Goal: Task Accomplishment & Management: Manage account settings

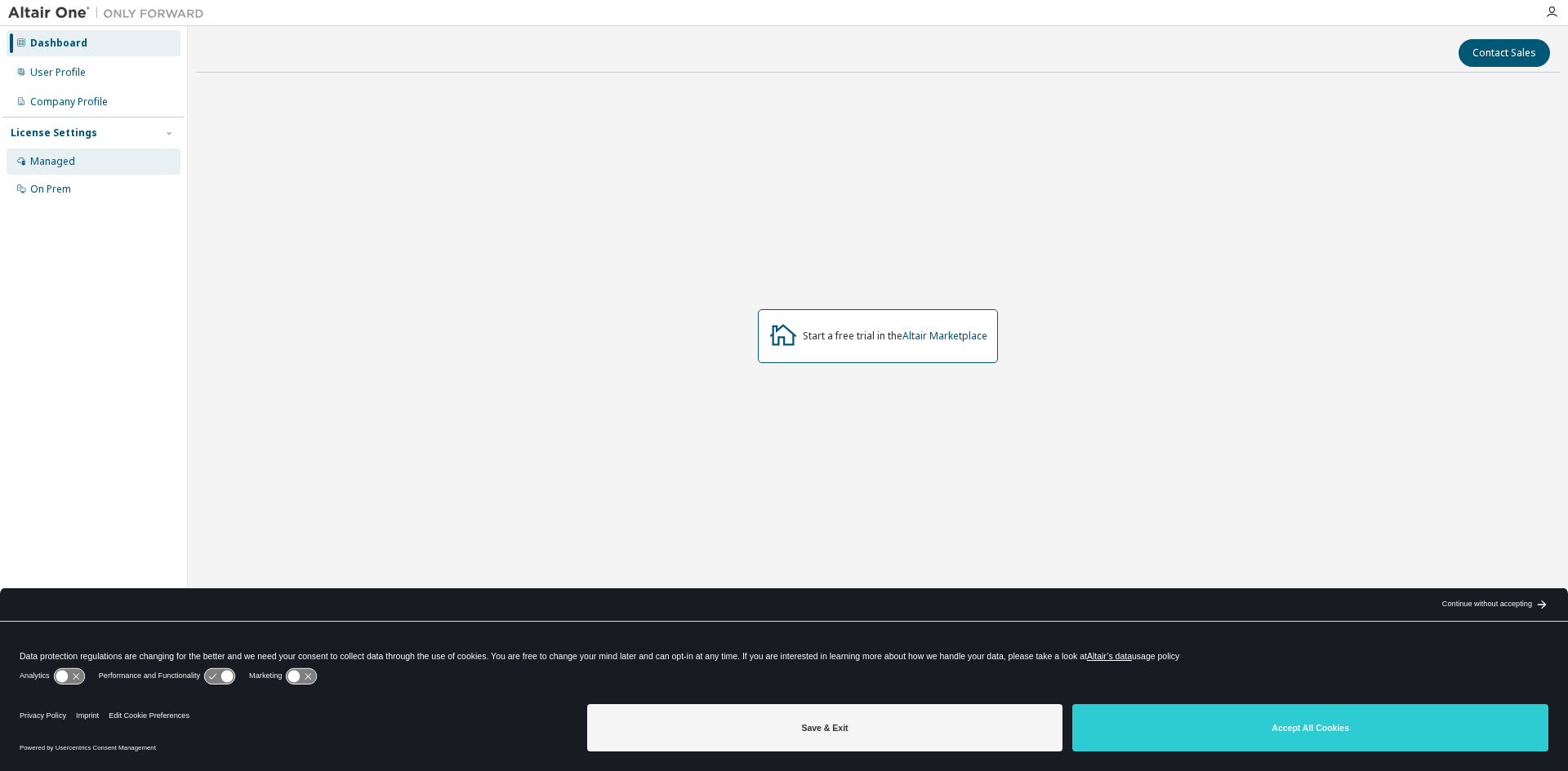
click at [127, 165] on div "Managed" at bounding box center [93, 162] width 174 height 26
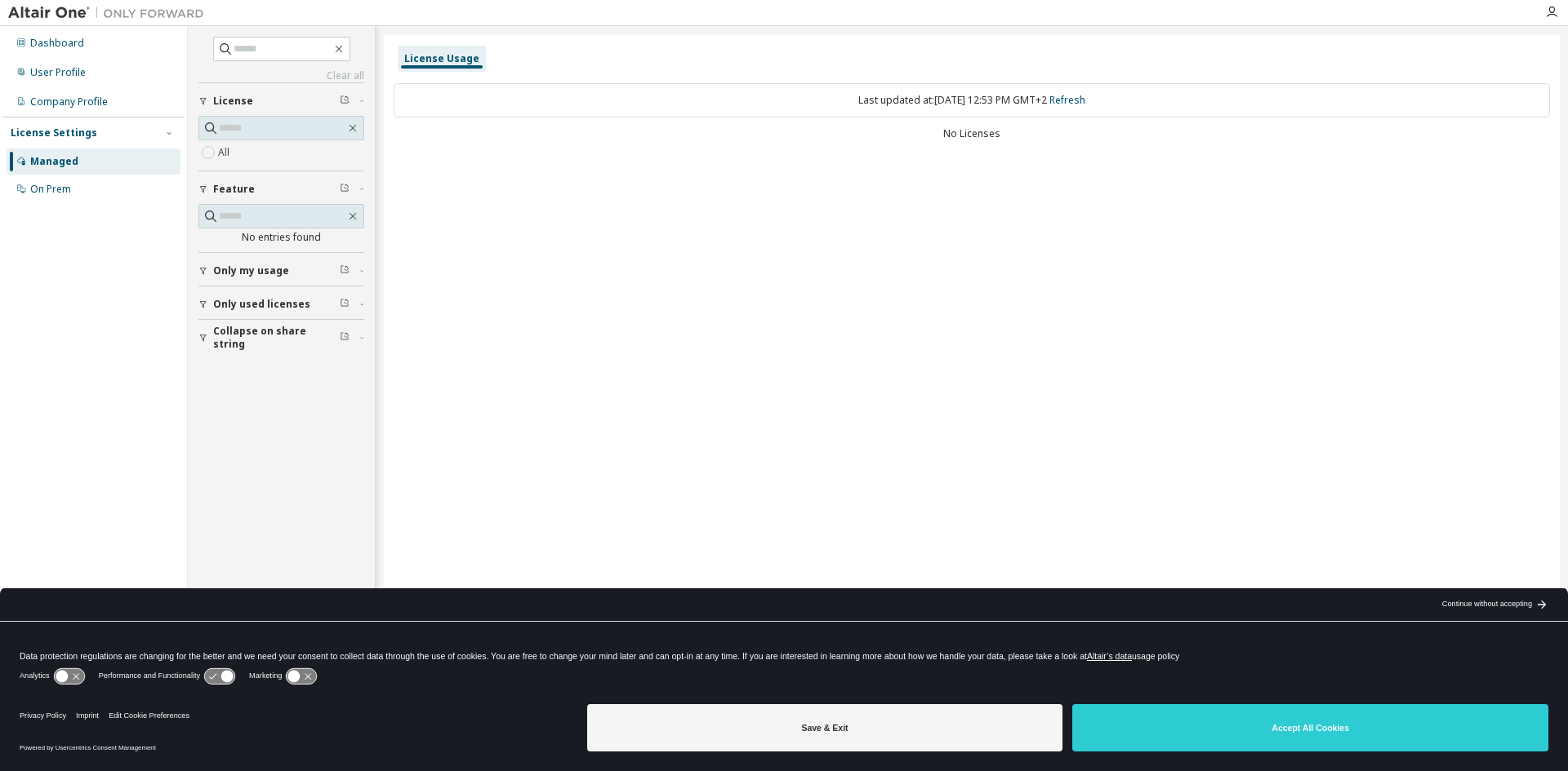
click at [271, 270] on span "Only my usage" at bounding box center [251, 271] width 76 height 13
click at [228, 299] on label "Yes" at bounding box center [228, 295] width 19 height 19
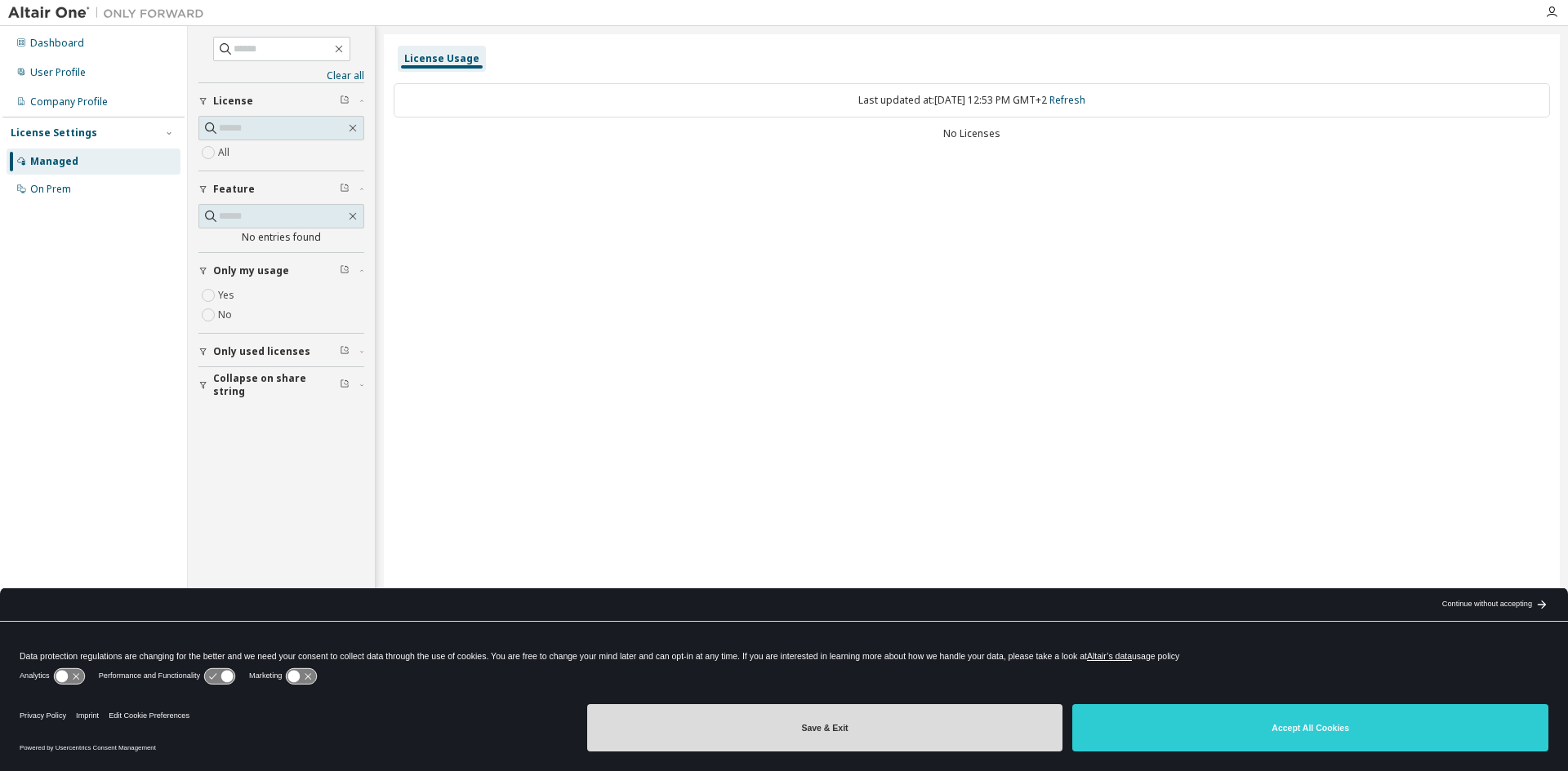
click at [1004, 729] on button "Save & Exit" at bounding box center [825, 728] width 476 height 47
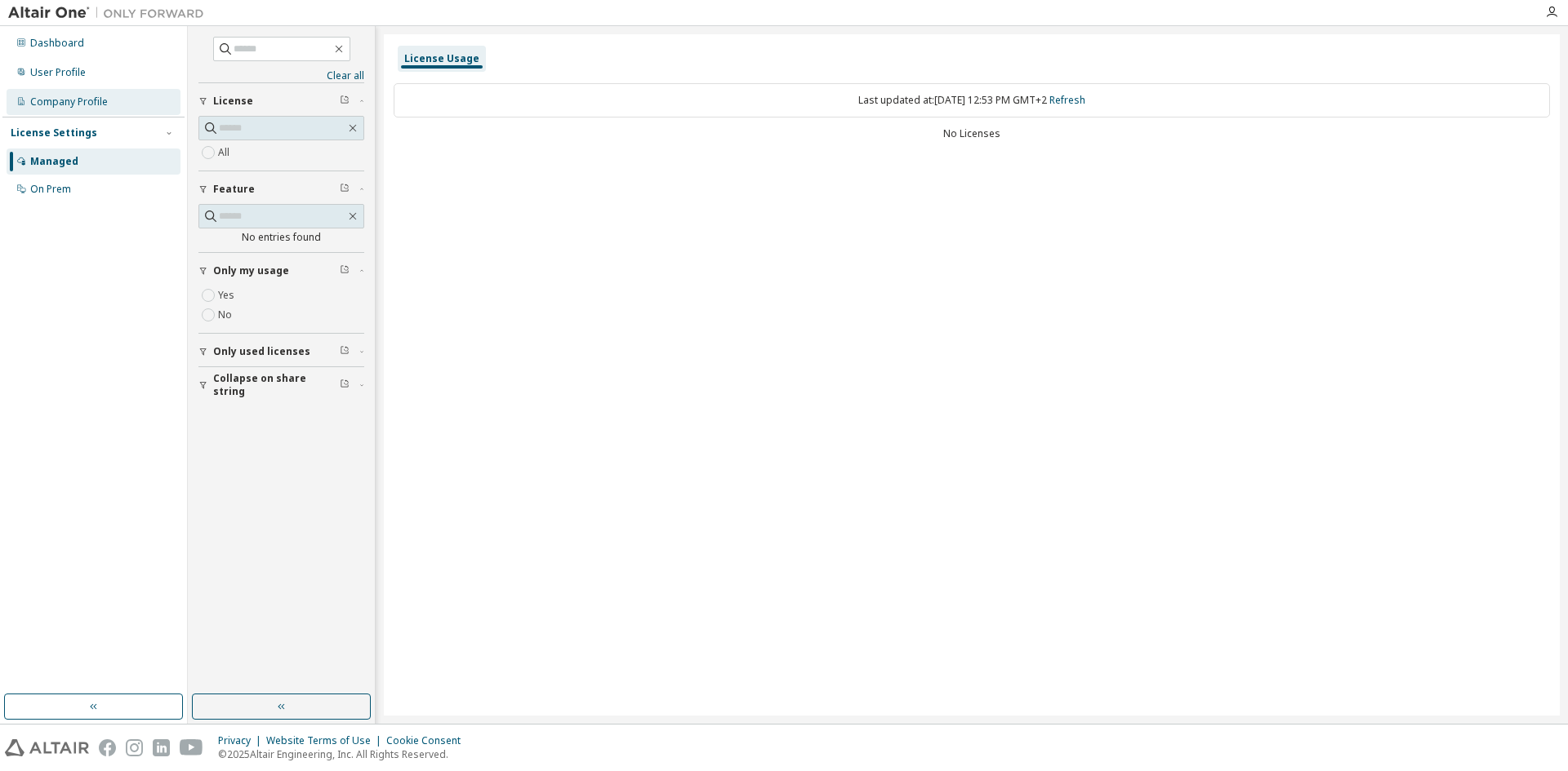
click at [87, 99] on div "Company Profile" at bounding box center [68, 102] width 78 height 13
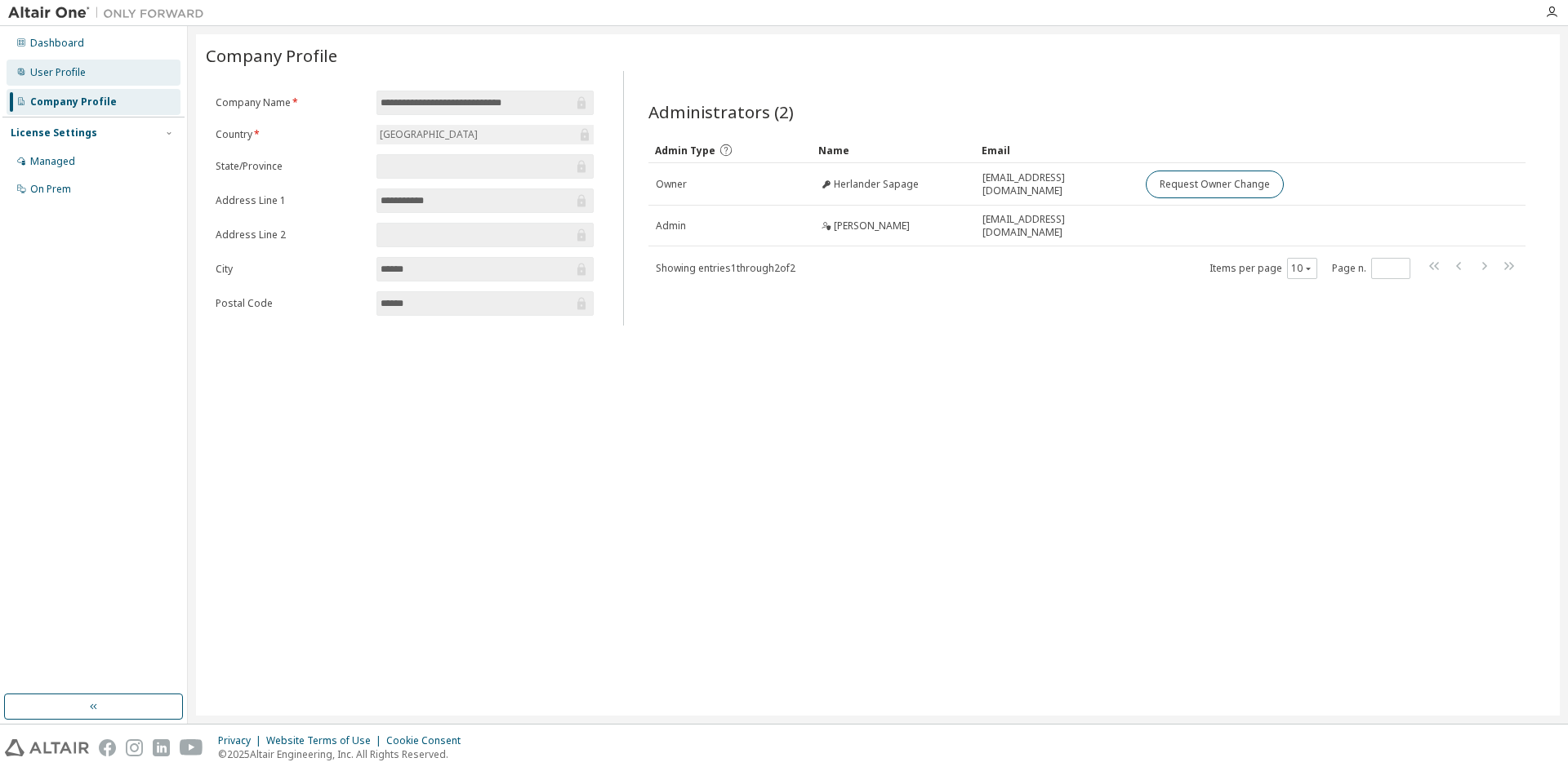
click at [131, 79] on div "User Profile" at bounding box center [93, 72] width 174 height 26
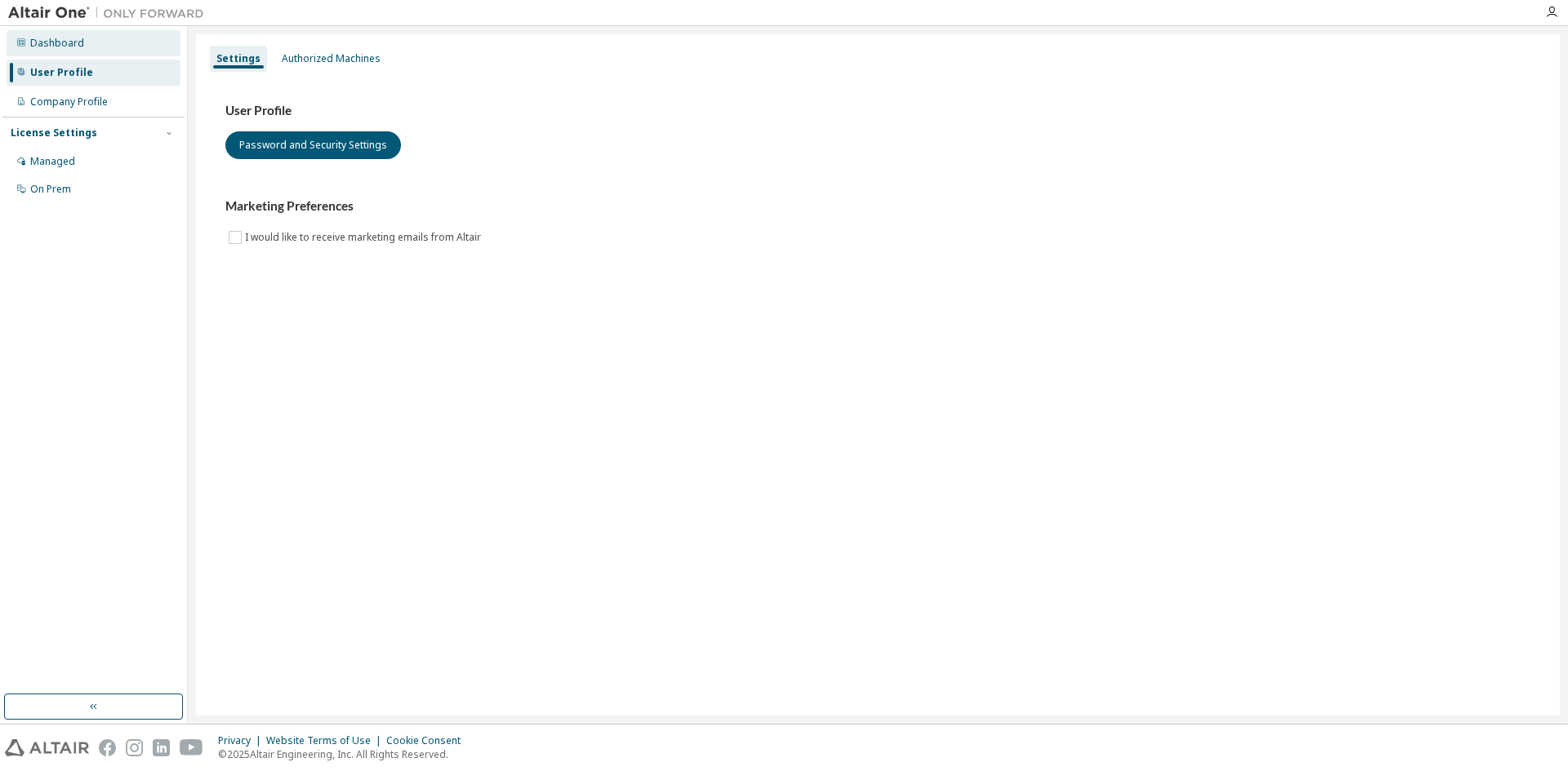
click at [134, 53] on div "Dashboard" at bounding box center [93, 42] width 174 height 26
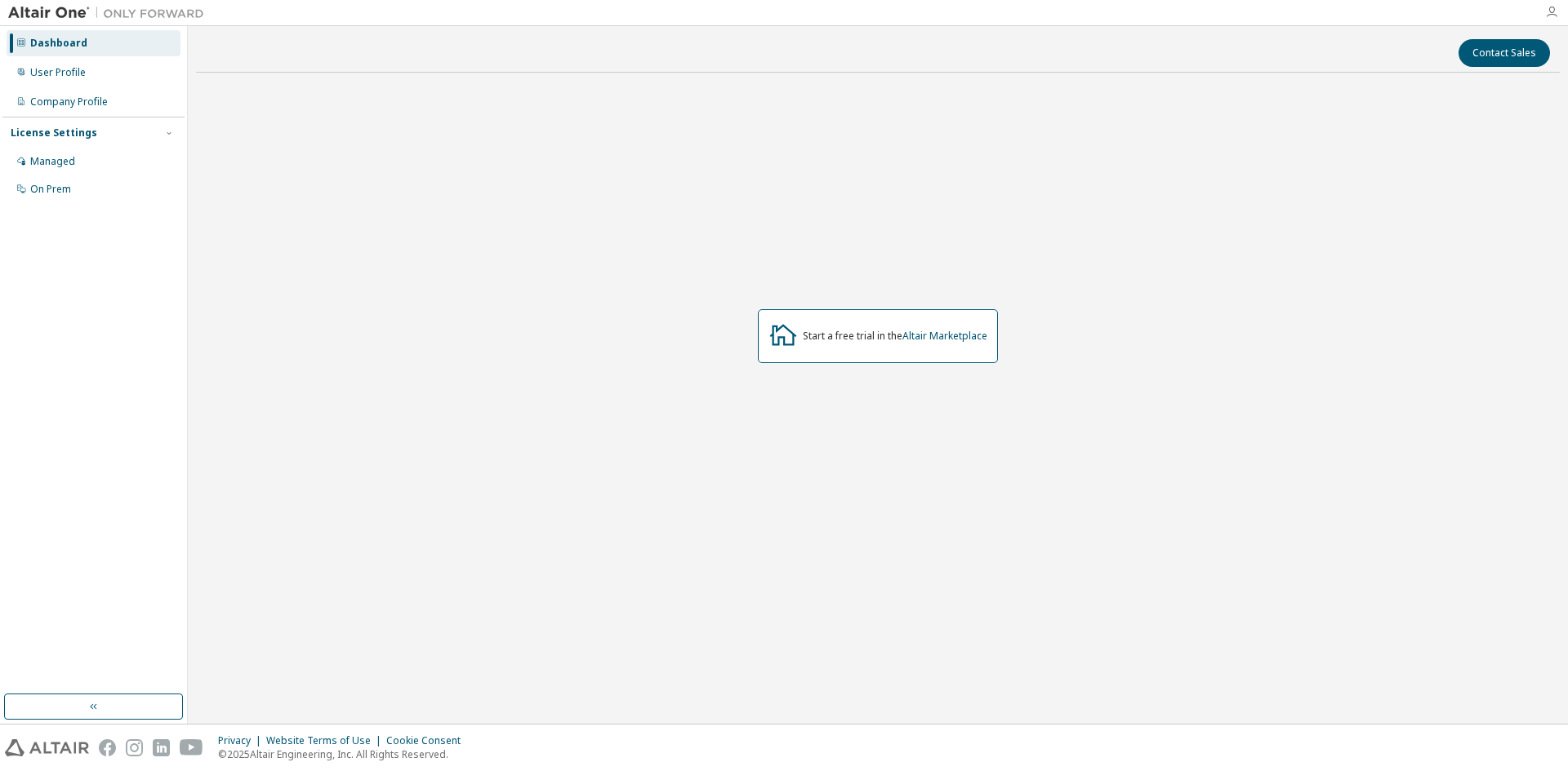
click at [1550, 9] on icon "button" at bounding box center [1553, 12] width 13 height 13
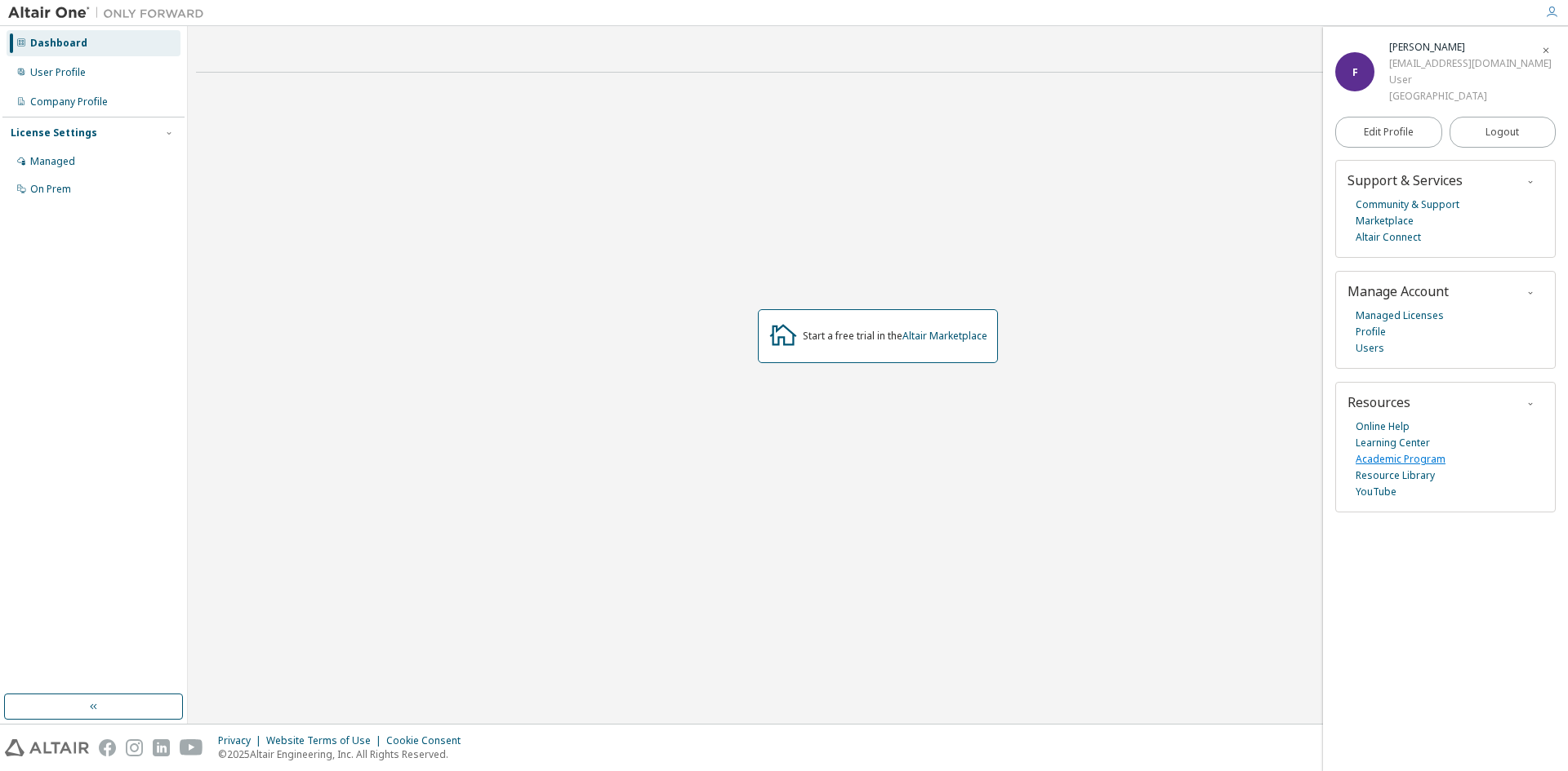
click at [1366, 457] on link "Academic Program" at bounding box center [1401, 460] width 89 height 16
